Goal: Transaction & Acquisition: Purchase product/service

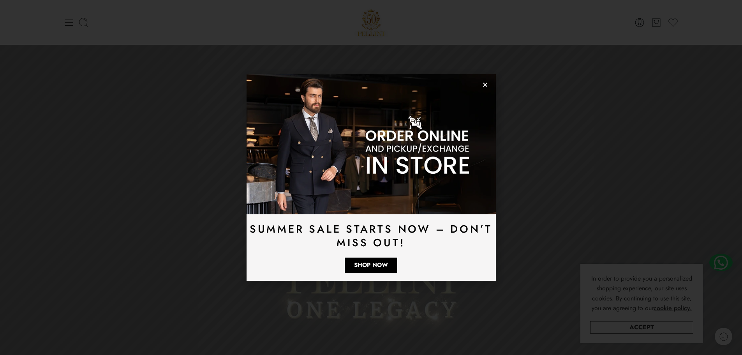
click at [487, 85] on icon "Close" at bounding box center [485, 85] width 6 height 6
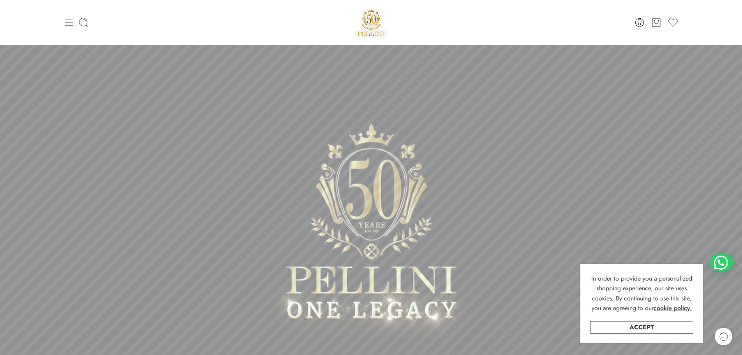
click at [66, 23] on icon at bounding box center [69, 22] width 11 height 11
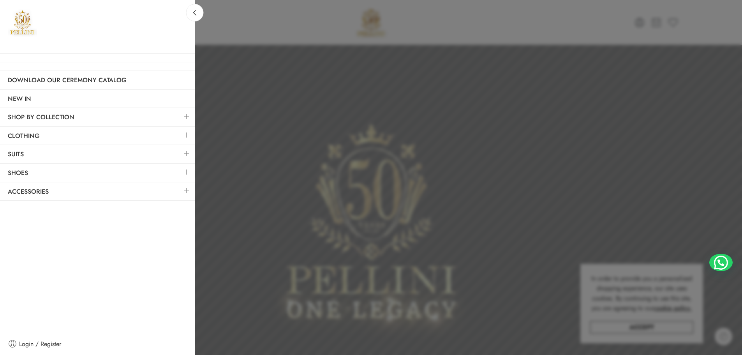
click at [186, 136] on link at bounding box center [186, 135] width 16 height 17
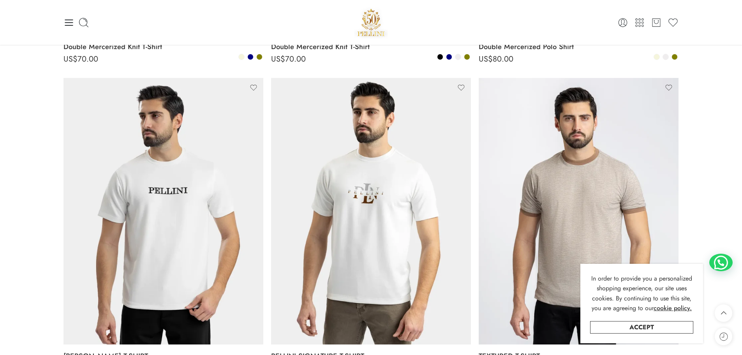
scroll to position [69, 0]
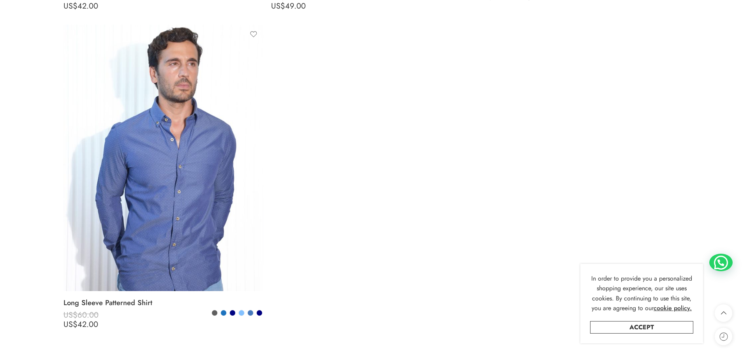
scroll to position [3001, 0]
